Goal: Find contact information: Find contact information

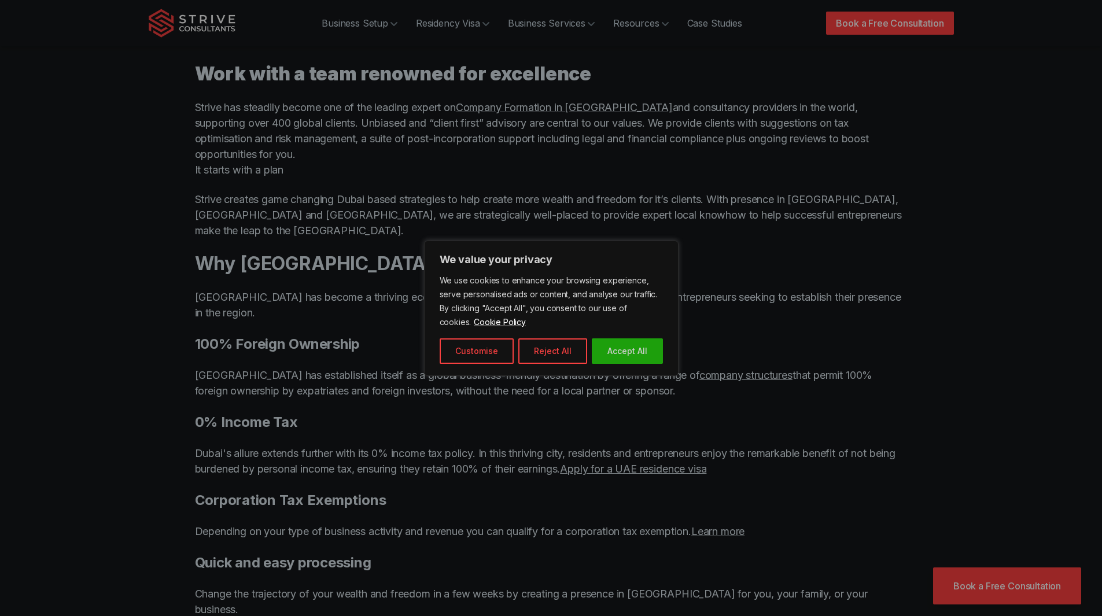
scroll to position [578, 0]
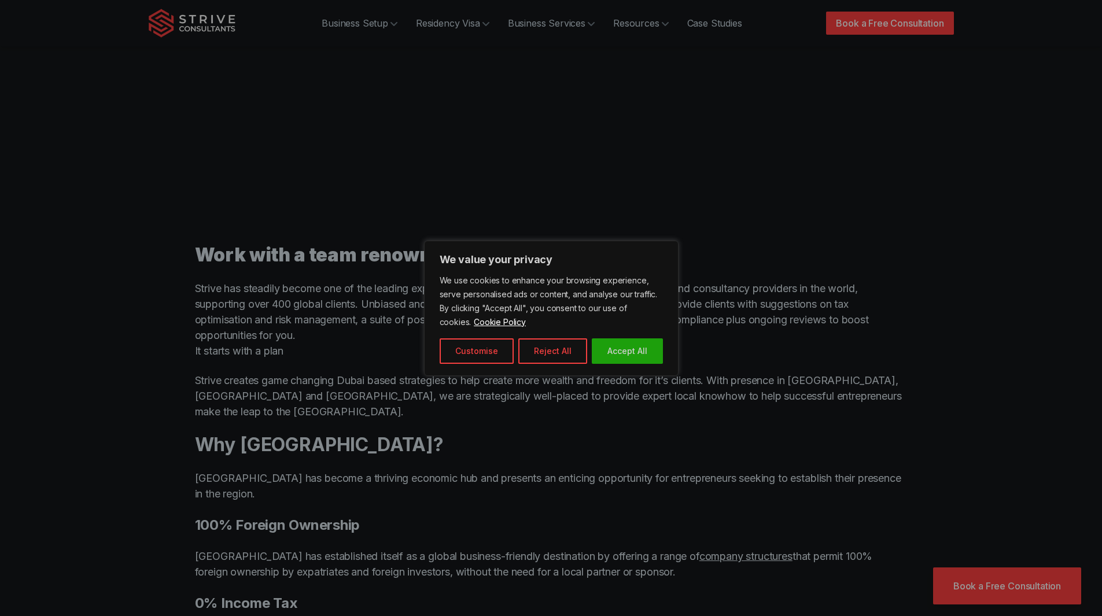
click at [636, 353] on button "Accept All" at bounding box center [627, 350] width 71 height 25
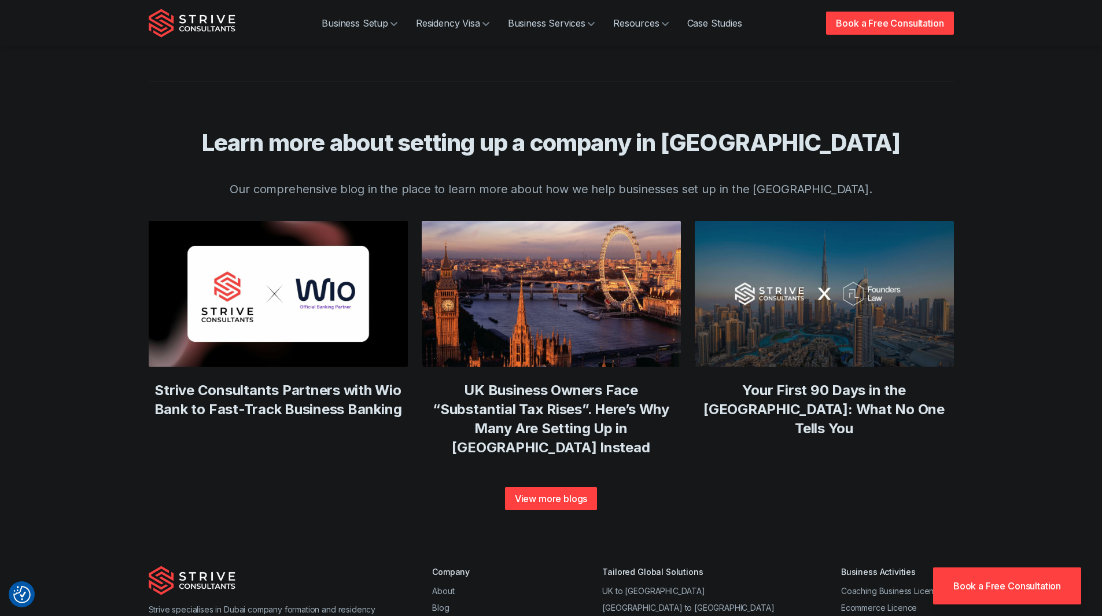
scroll to position [4358, 0]
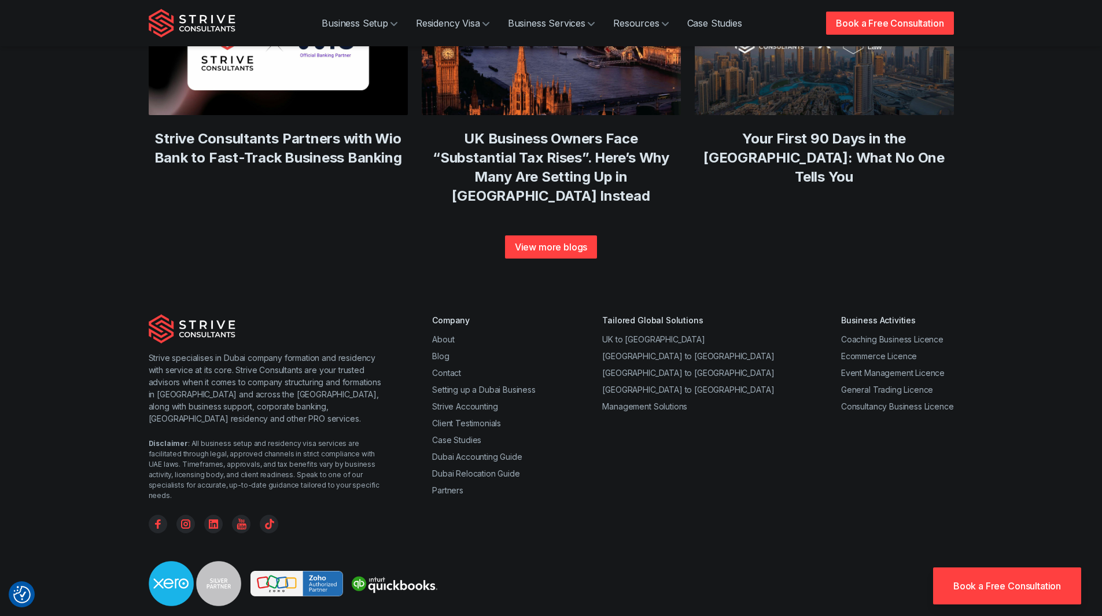
copy div "Strive Corporate Services Provider L.L.C"
click at [441, 368] on link "Contact" at bounding box center [446, 373] width 29 height 10
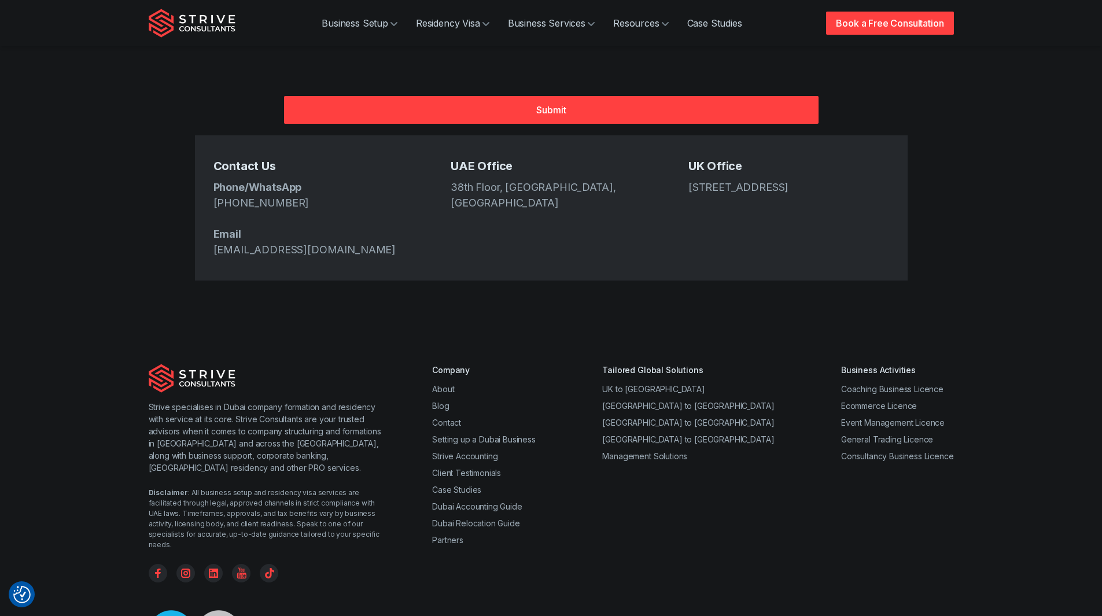
scroll to position [520, 0]
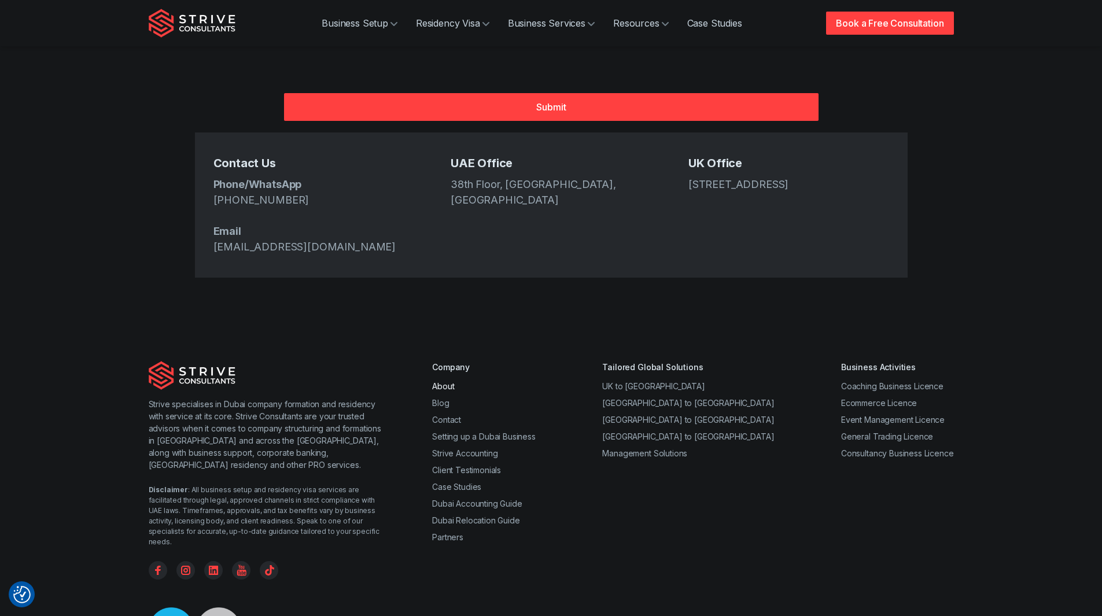
click at [440, 381] on link "About" at bounding box center [443, 386] width 22 height 10
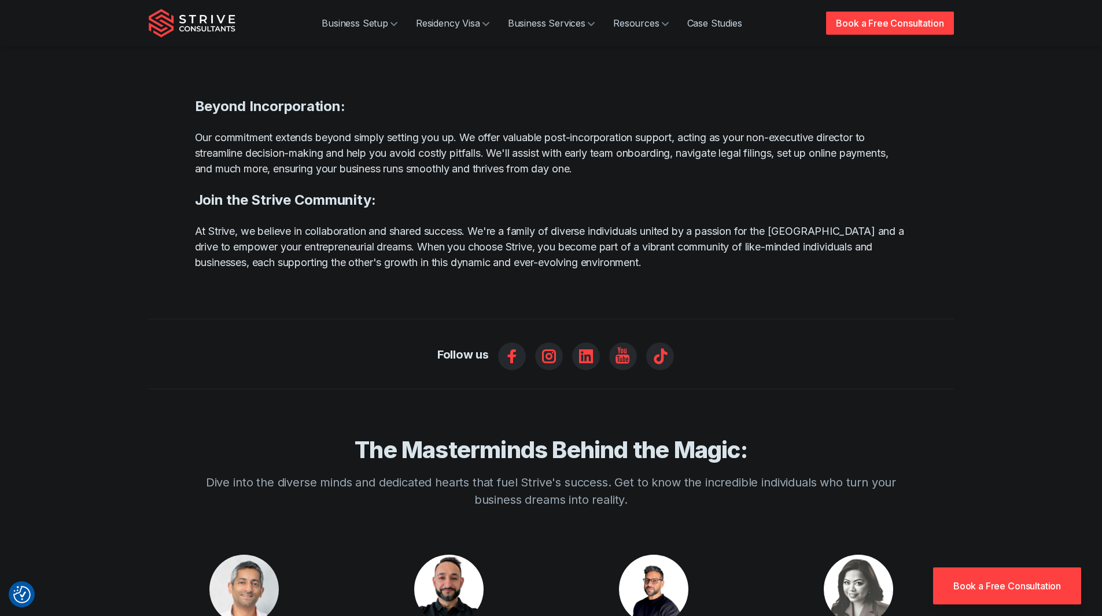
scroll to position [578, 0]
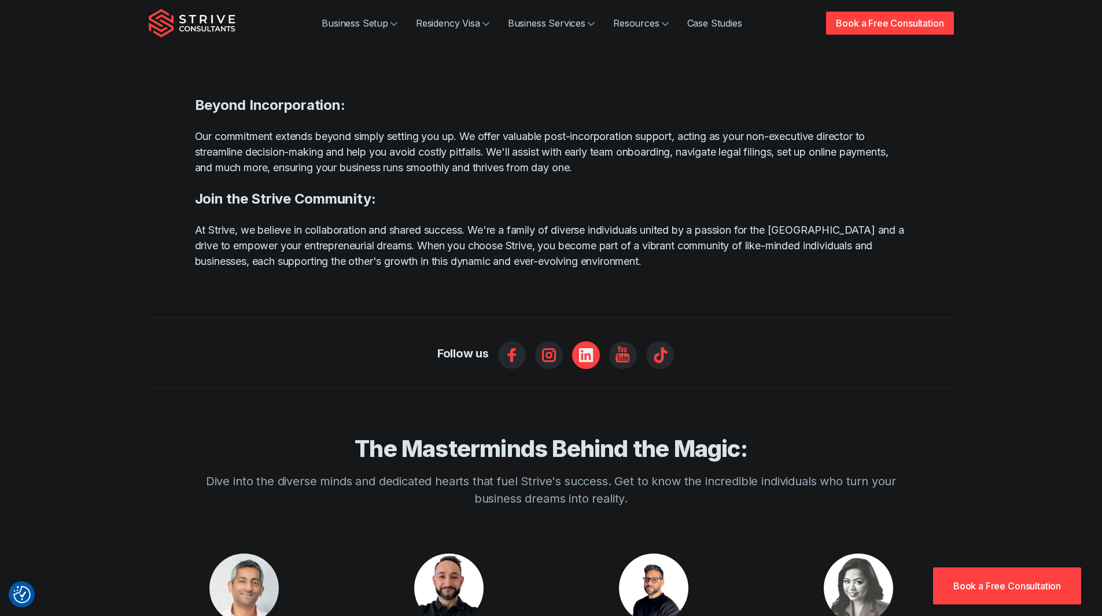
click at [591, 348] on icon "Linkedin" at bounding box center [586, 355] width 14 height 14
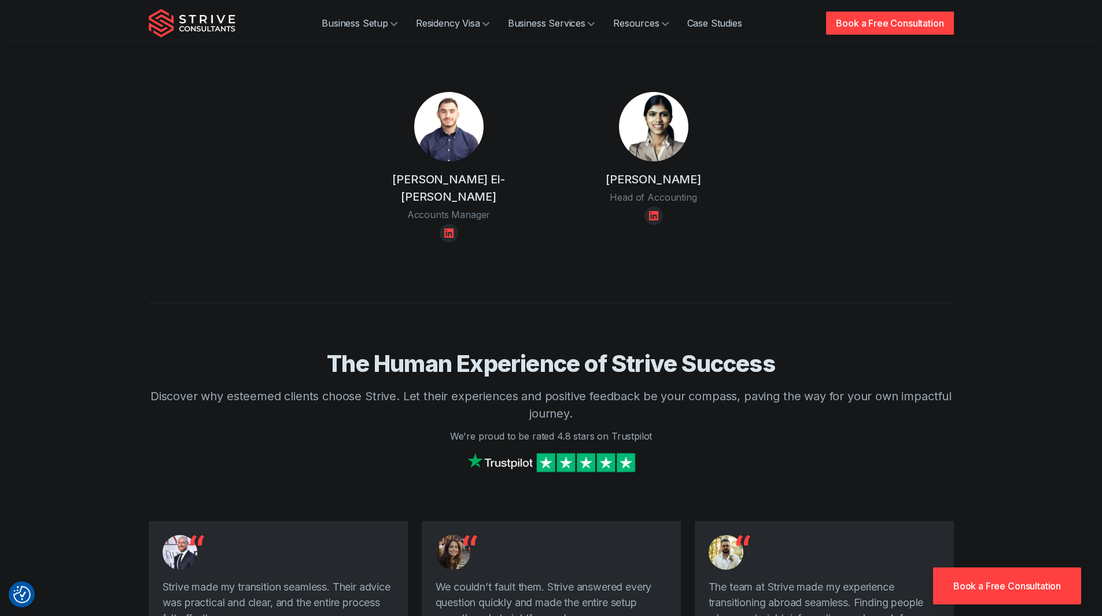
scroll to position [1041, 0]
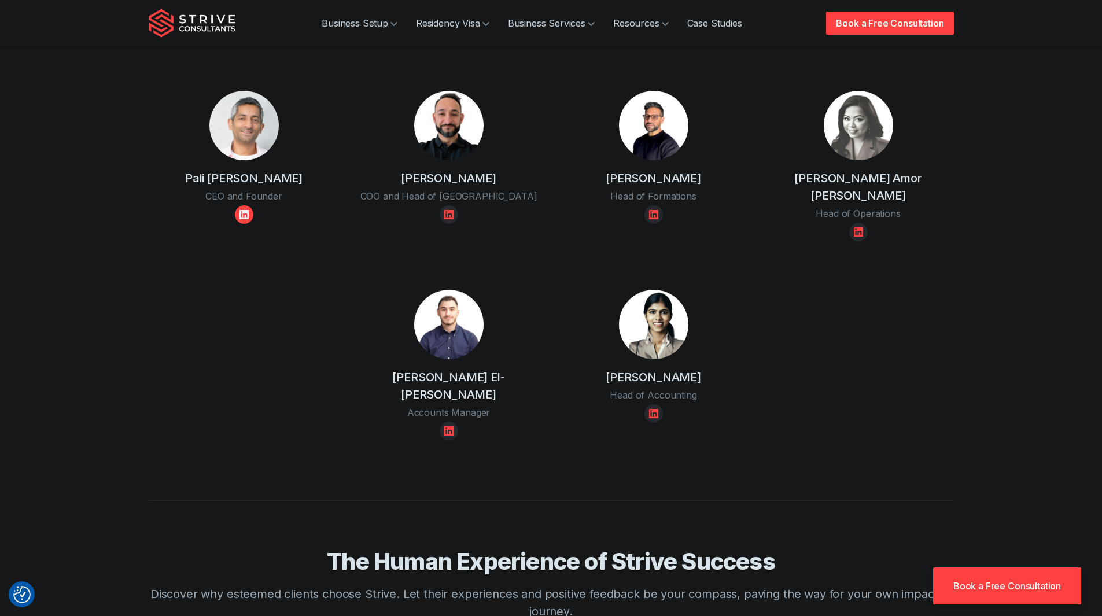
click at [245, 210] on icon "Linkedin" at bounding box center [243, 214] width 9 height 9
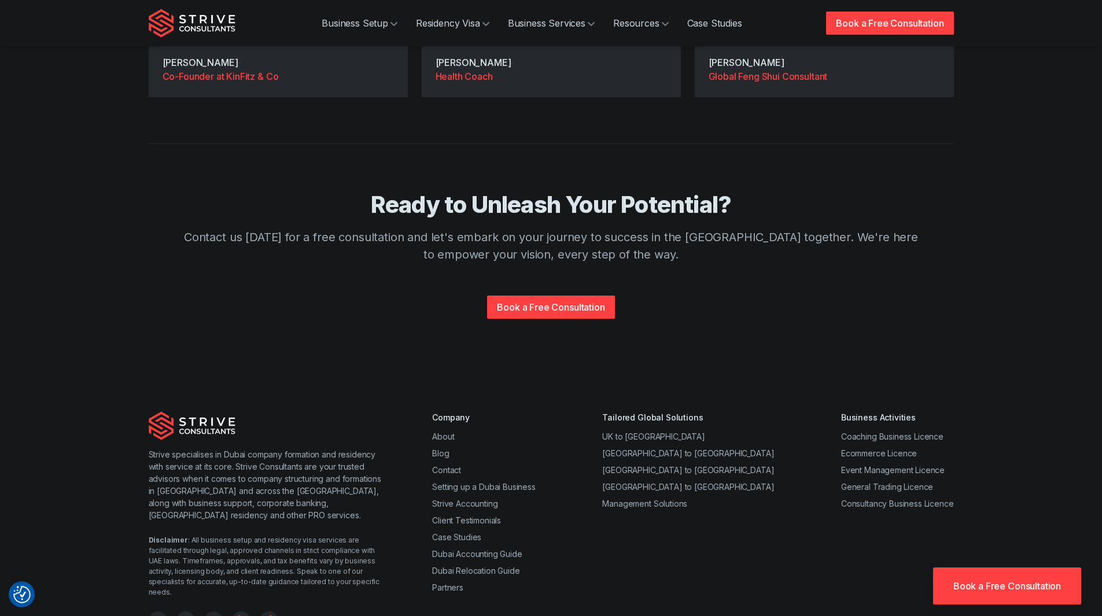
scroll to position [2205, 0]
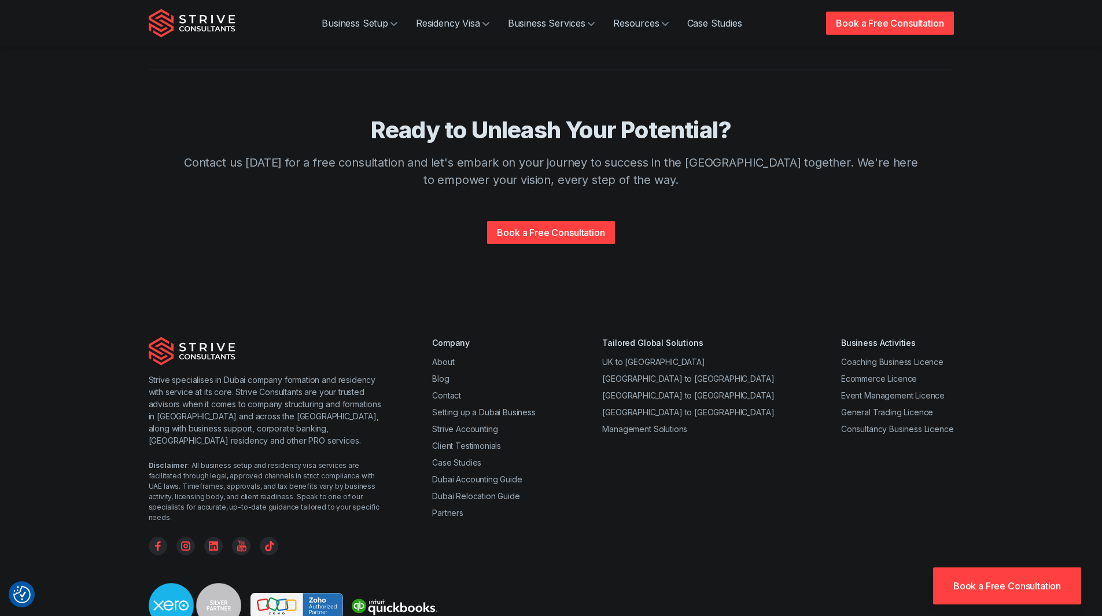
click at [252, 374] on p "Strive specialises in Dubai company formation and residency with service at its…" at bounding box center [268, 410] width 238 height 73
click at [286, 374] on p "Strive specialises in Dubai company formation and residency with service at its…" at bounding box center [268, 410] width 238 height 73
copy p "Strive Consultants"
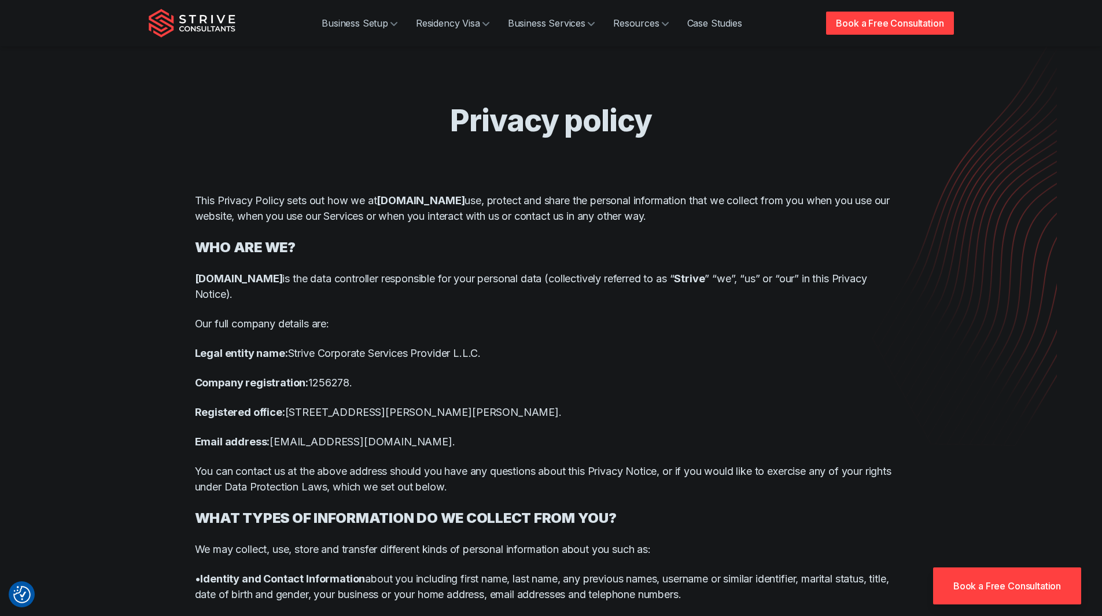
click at [302, 356] on p "Legal entity name: Strive Corporate Services Provider L.L.C." at bounding box center [551, 353] width 712 height 16
click at [471, 356] on p "Legal entity name: Strive Corporate Services Provider L.L.C." at bounding box center [551, 353] width 712 height 16
click at [490, 353] on p "Legal entity name: Strive Corporate Services Provider L.L.C." at bounding box center [551, 353] width 712 height 16
copy p "Strive Corporate Services Provider L.L.C."
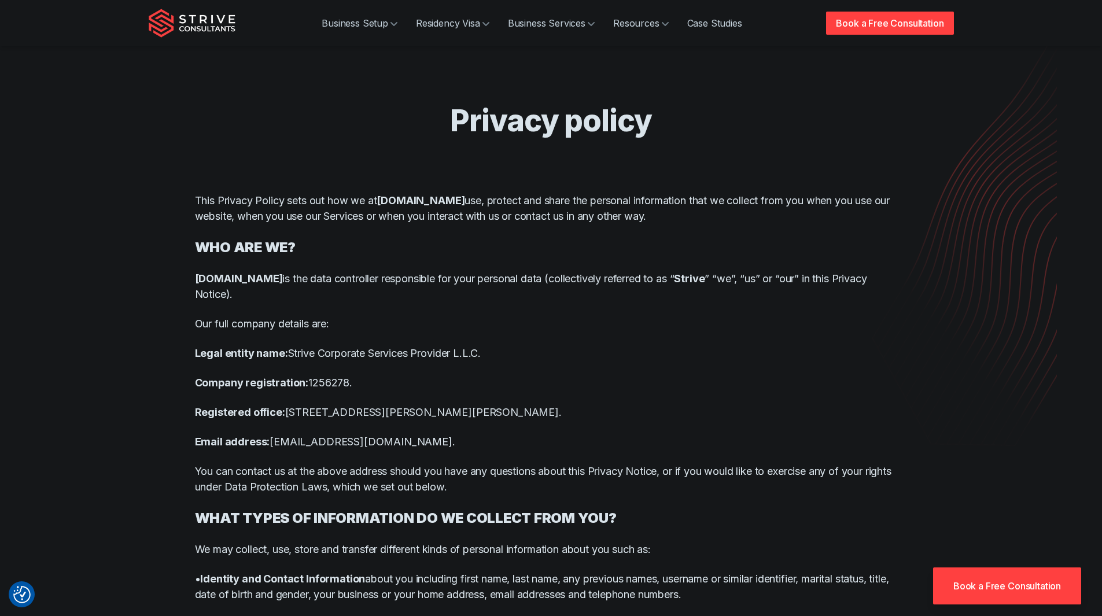
click at [564, 412] on p "Registered office: Office No. 104-118, Khalid Shaban, Al Garhoud, Dubai, United…" at bounding box center [551, 412] width 712 height 16
click at [618, 412] on p "Registered office: Office No. 104-118, Khalid Shaban, Al Garhoud, Dubai, United…" at bounding box center [551, 412] width 712 height 16
copy p "United Arab Emirates"
drag, startPoint x: 338, startPoint y: 442, endPoint x: 298, endPoint y: 443, distance: 39.9
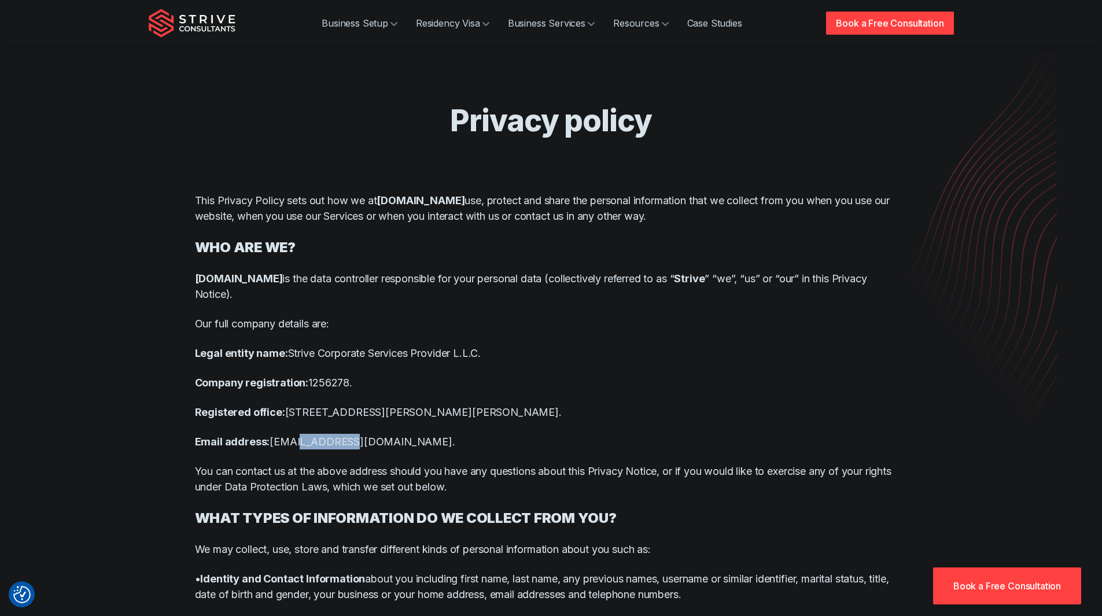
click at [298, 443] on p "Email address: info@strive.ae." at bounding box center [551, 442] width 712 height 16
copy p "strive.ae"
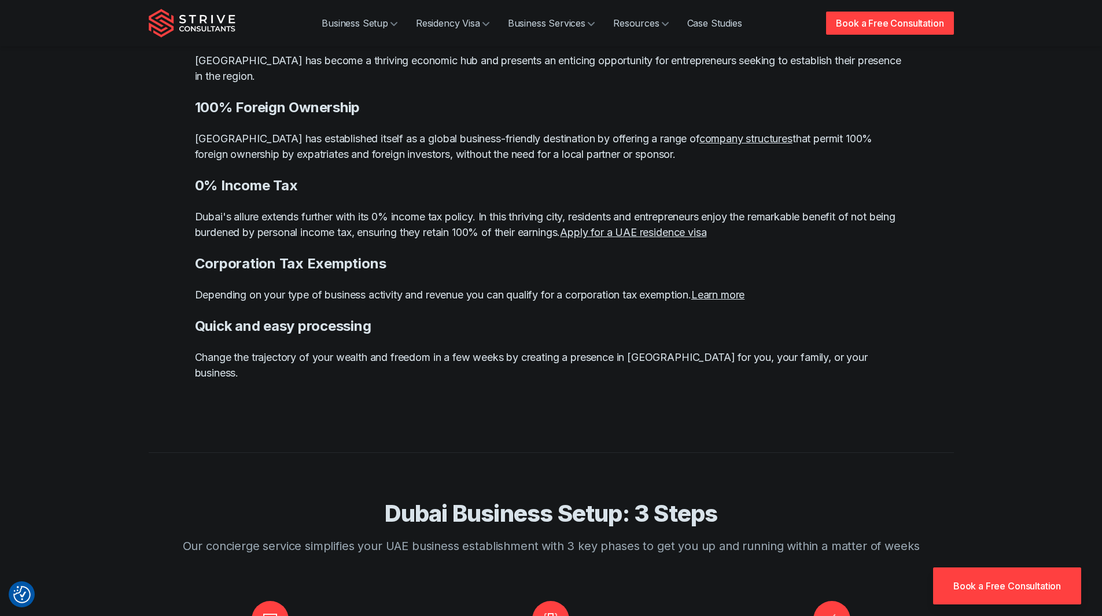
scroll to position [810, 0]
